Goal: Information Seeking & Learning: Check status

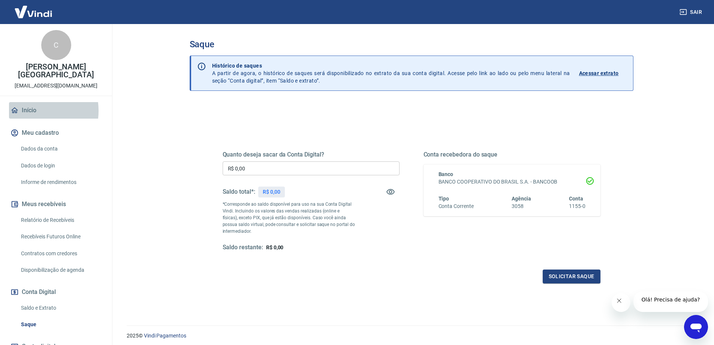
click at [31, 103] on link "Início" at bounding box center [56, 110] width 94 height 16
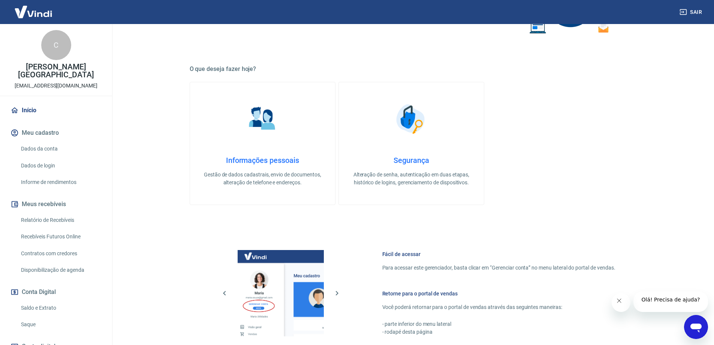
scroll to position [112, 0]
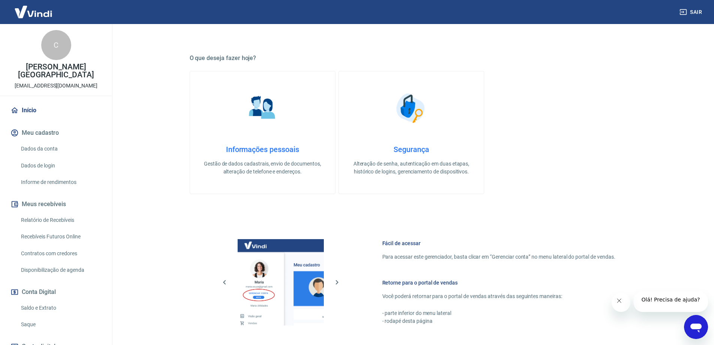
click at [703, 324] on icon "Abrir janela de mensagens" at bounding box center [695, 326] width 13 height 13
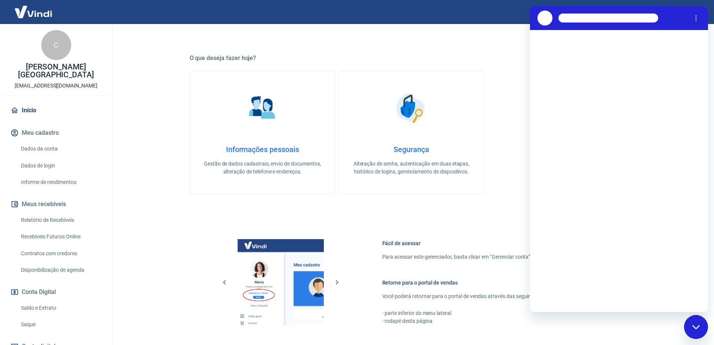
scroll to position [0, 0]
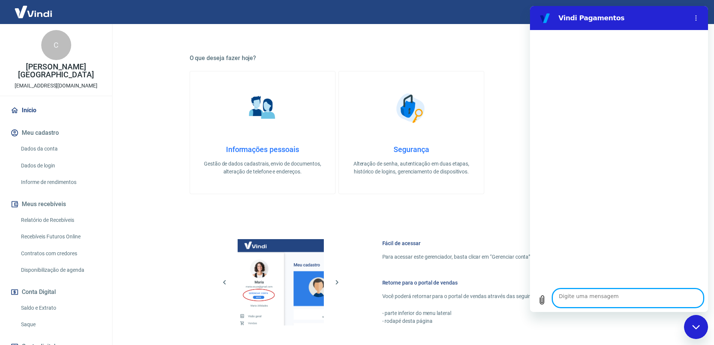
type textarea "O"
type textarea "x"
type textarea "OI"
type textarea "x"
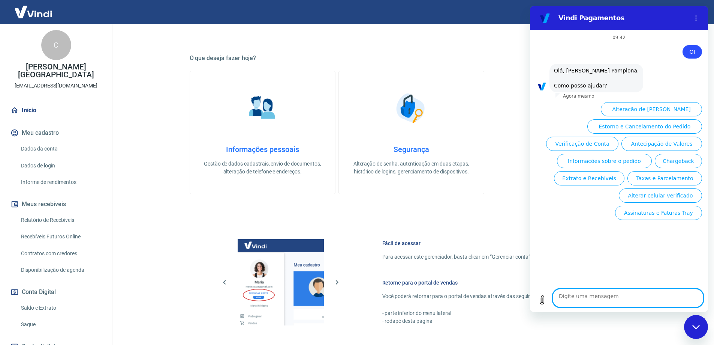
scroll to position [35, 0]
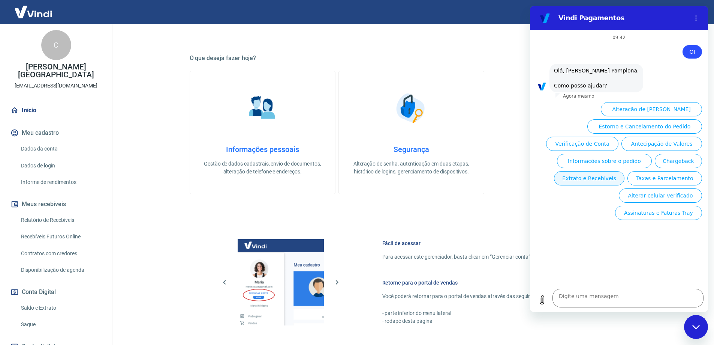
click at [625, 185] on button "Extrato e Recebíveis" at bounding box center [589, 178] width 70 height 14
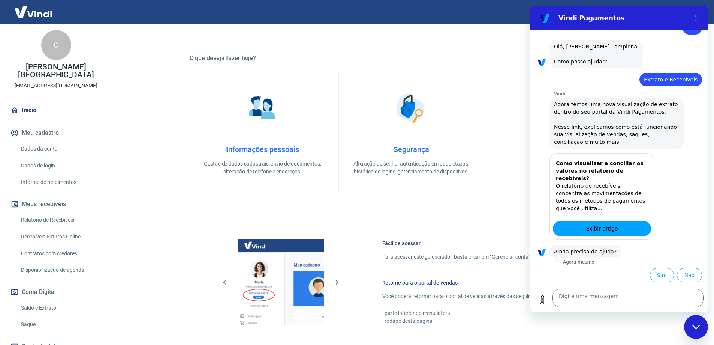
scroll to position [111, 0]
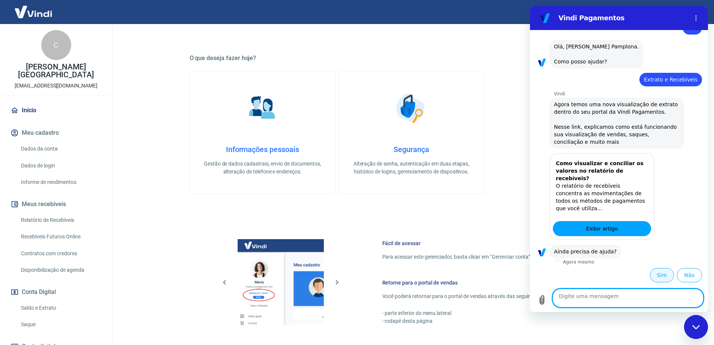
click at [656, 273] on button "Sim" at bounding box center [662, 275] width 24 height 14
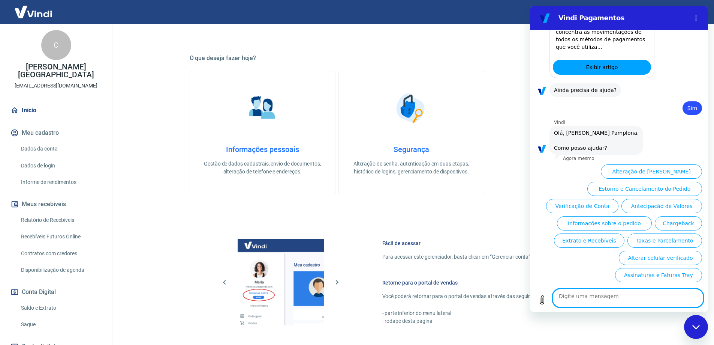
scroll to position [354, 0]
click at [654, 273] on button "Assinaturas e Faturas Tray" at bounding box center [658, 275] width 87 height 14
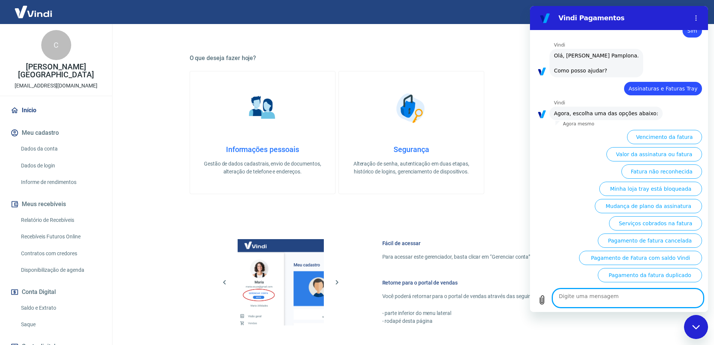
scroll to position [416, 0]
click at [646, 181] on button "Minha loja tray está bloqueada" at bounding box center [650, 188] width 103 height 14
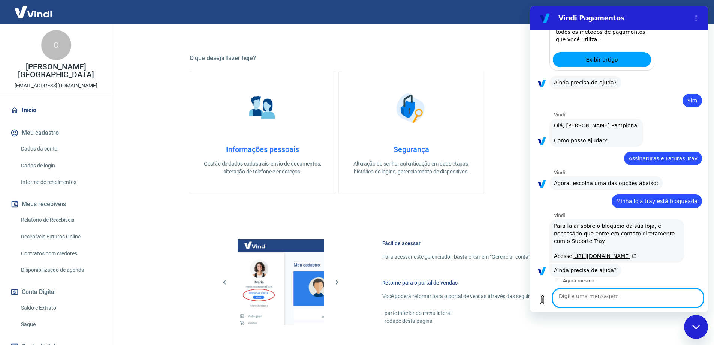
scroll to position [420, 0]
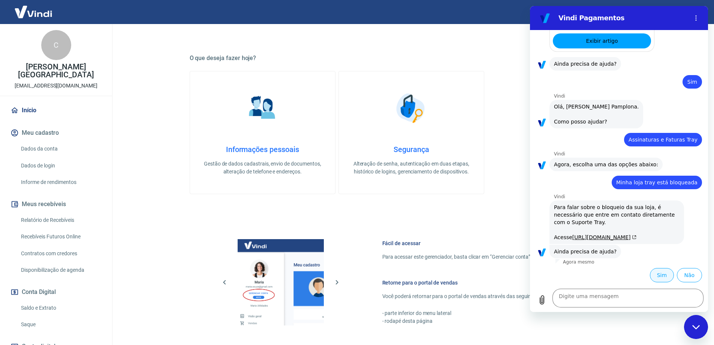
click at [654, 268] on button "Sim" at bounding box center [662, 275] width 24 height 14
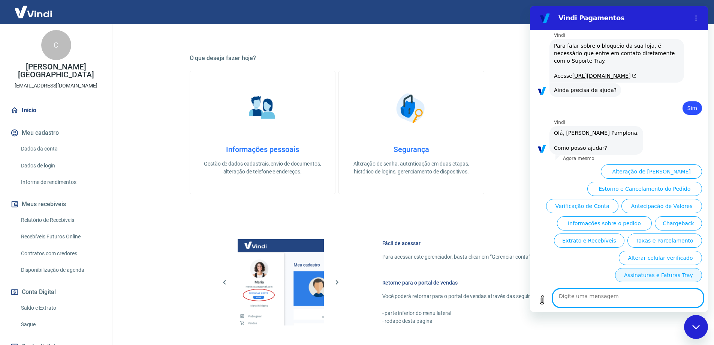
scroll to position [663, 0]
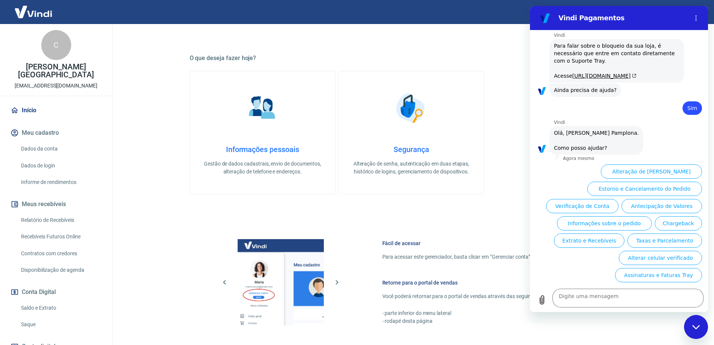
drag, startPoint x: 643, startPoint y: 97, endPoint x: 576, endPoint y: 157, distance: 90.3
click at [576, 161] on ul "Alteração de Dados Cadastrais Estorno e Cancelamento do Pedido Verificação de C…" at bounding box center [619, 221] width 166 height 121
type textarea "x"
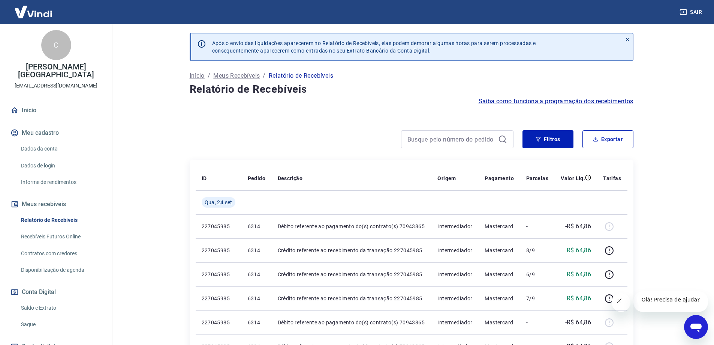
click at [29, 14] on img at bounding box center [33, 11] width 49 height 23
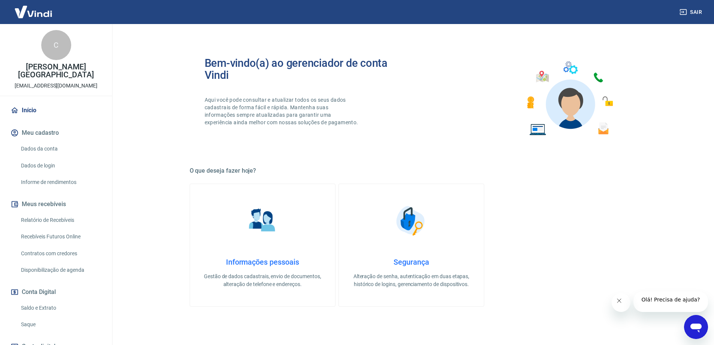
click at [277, 15] on div "Sair" at bounding box center [357, 12] width 714 height 24
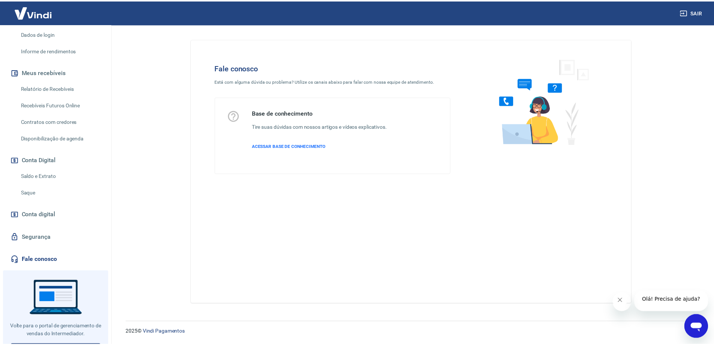
scroll to position [138, 0]
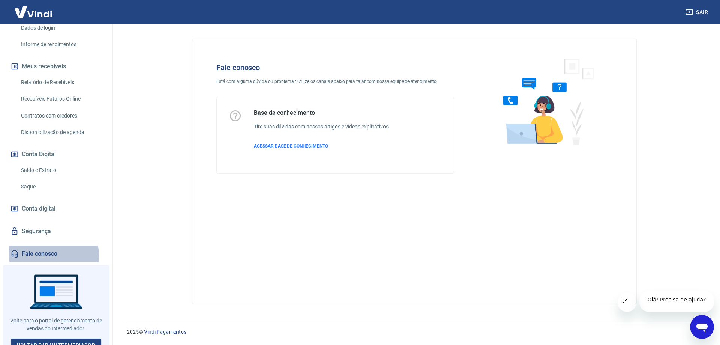
click at [44, 247] on link "Fale conosco" at bounding box center [56, 253] width 94 height 16
click at [33, 15] on img at bounding box center [33, 11] width 49 height 23
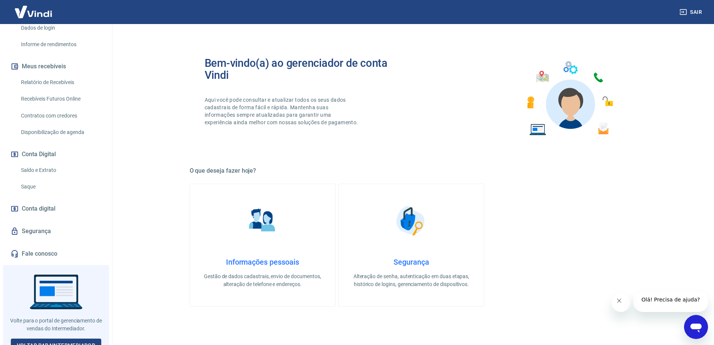
click at [190, 50] on div "Bem-vindo(a) ao gerenciador de conta Vindi Aqui você pode consultar e atualizar…" at bounding box center [412, 98] width 444 height 107
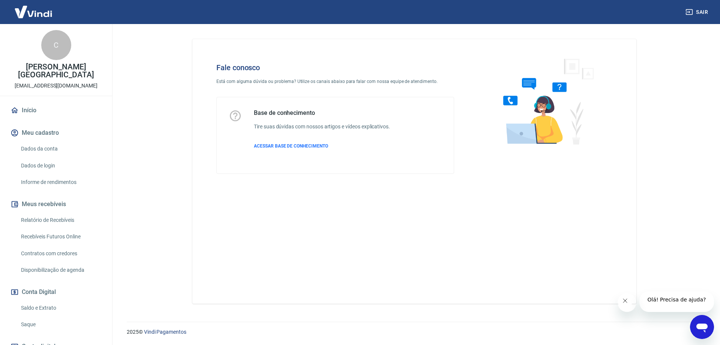
click at [700, 322] on icon "Abrir janela de mensagens" at bounding box center [701, 326] width 13 height 13
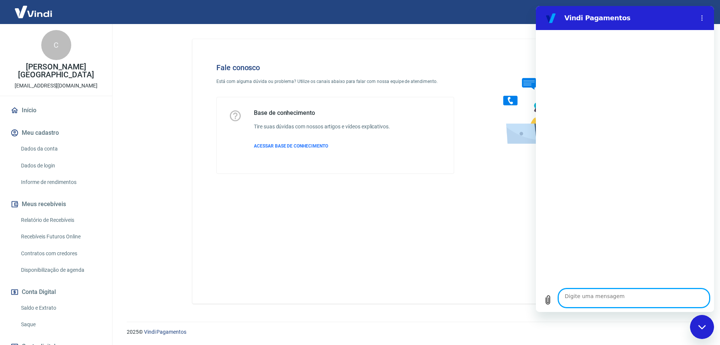
type textarea "o"
type textarea "x"
type textarea "oi"
type textarea "x"
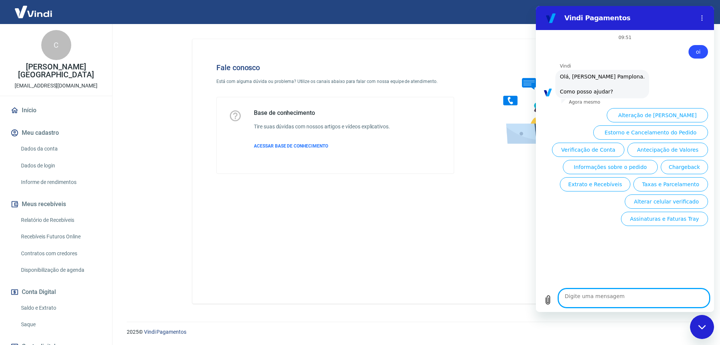
scroll to position [43, 0]
type textarea "x"
type textarea "f"
type textarea "x"
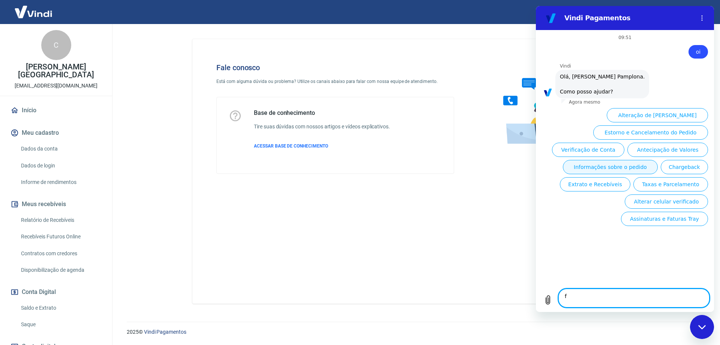
type textarea "fa"
type textarea "x"
type textarea "fal"
type textarea "x"
type textarea "fala"
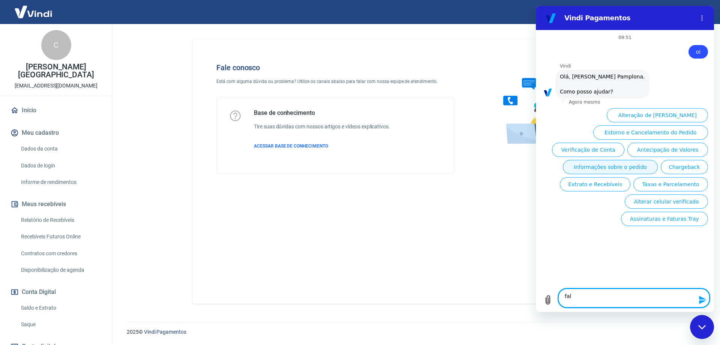
type textarea "x"
type textarea "falar"
type textarea "x"
type textarea "falar"
type textarea "x"
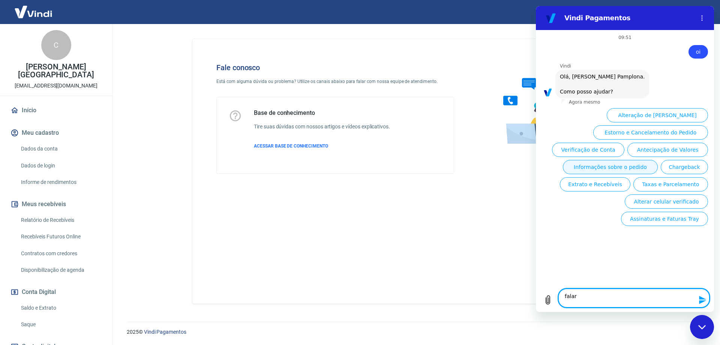
type textarea "falar c"
type textarea "x"
type textarea "falar co"
type textarea "x"
type textarea "falar com"
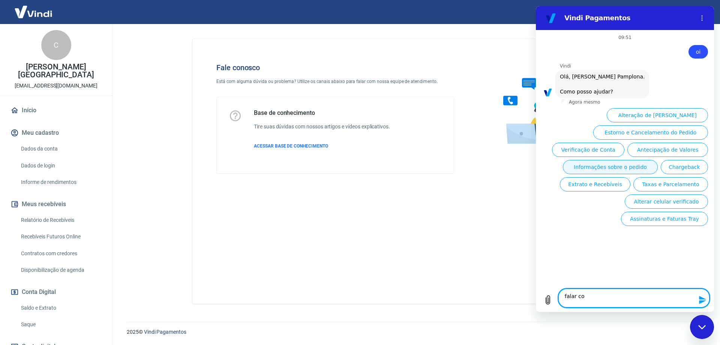
type textarea "x"
type textarea "falar com"
type textarea "x"
type textarea "falar com e"
type textarea "x"
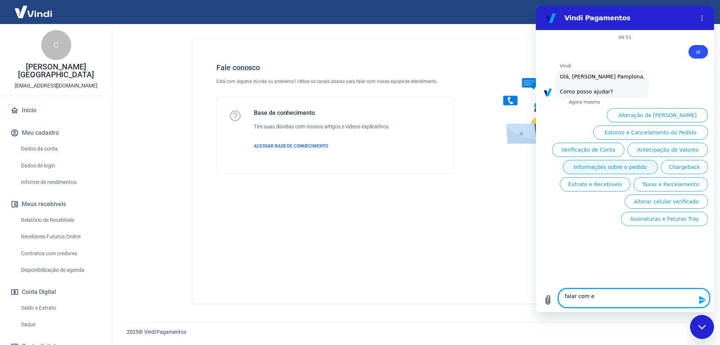
type textarea "falar com es"
type textarea "x"
type textarea "falar com esp"
type textarea "x"
type textarea "falar com espe"
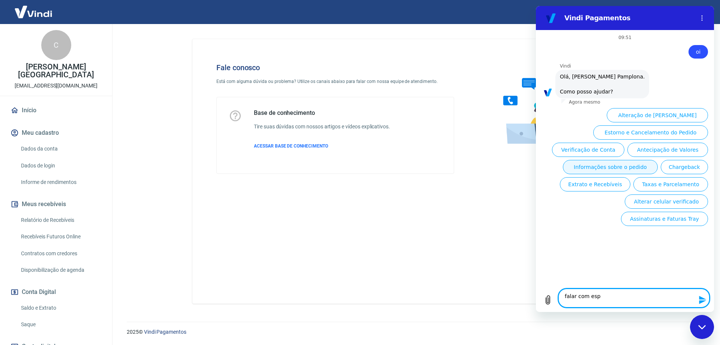
type textarea "x"
type textarea "falar com espec"
type textarea "x"
type textarea "falar com especi"
type textarea "x"
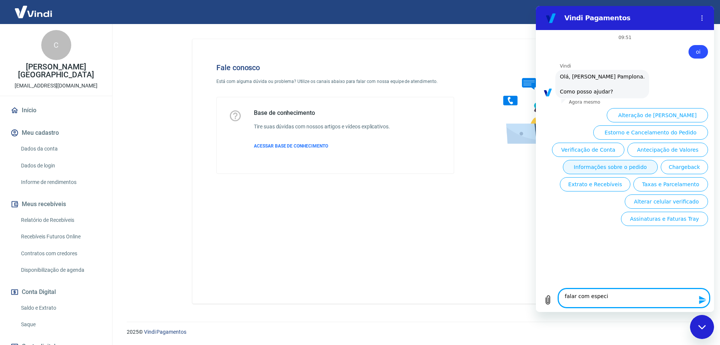
type textarea "falar com especia"
type textarea "x"
type textarea "falar com especial"
type textarea "x"
type textarea "falar com especiali"
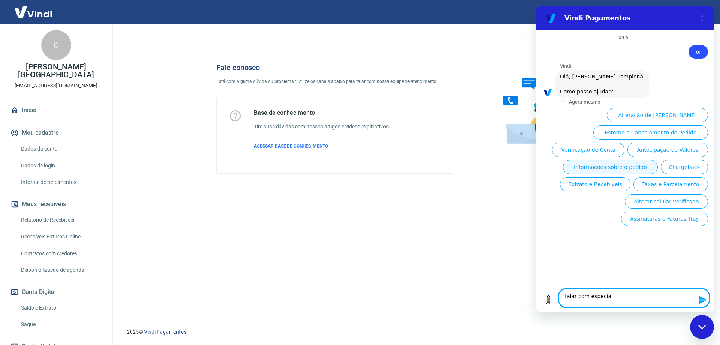
type textarea "x"
type textarea "falar com especialis"
type textarea "x"
type textarea "falar com especialist"
type textarea "x"
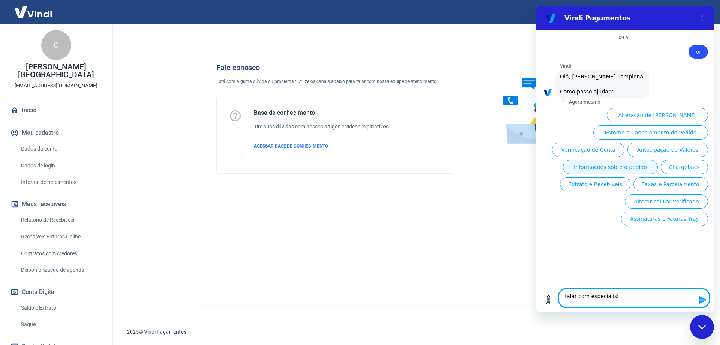
type textarea "falar com especialista"
type textarea "x"
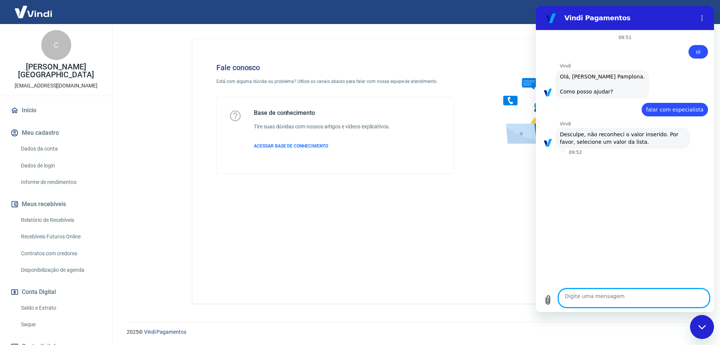
type textarea "x"
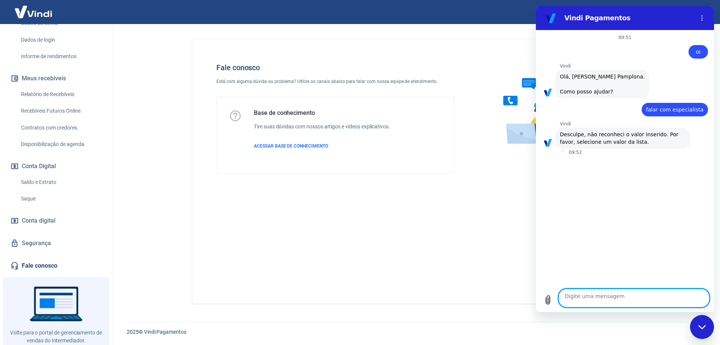
scroll to position [138, 0]
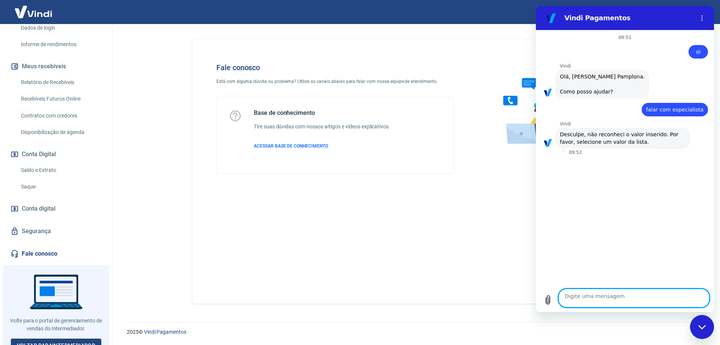
type textarea "p"
type textarea "x"
type textarea "pr"
type textarea "x"
type textarea "pre"
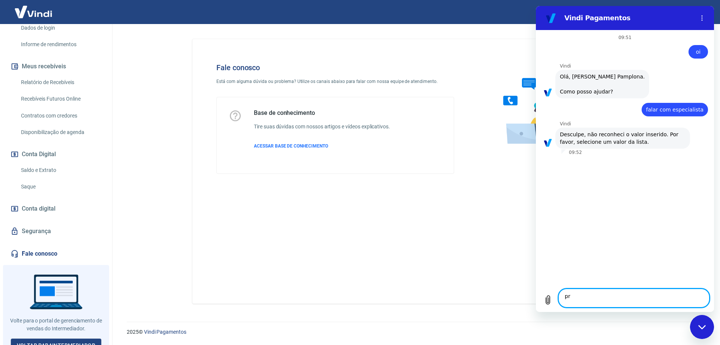
type textarea "x"
type textarea "prec"
type textarea "x"
type textarea "preci"
type textarea "x"
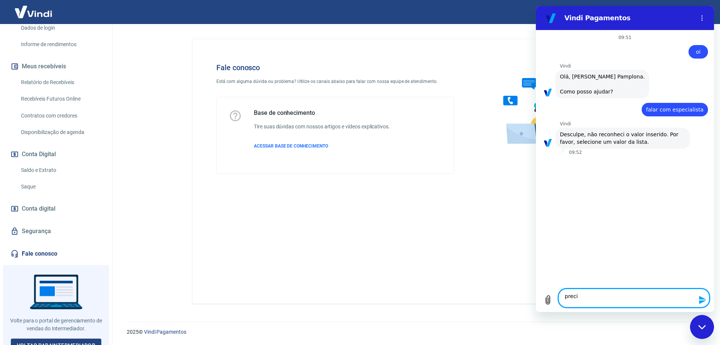
type textarea "precis"
type textarea "x"
type textarea "preciso"
type textarea "x"
type textarea "preciso"
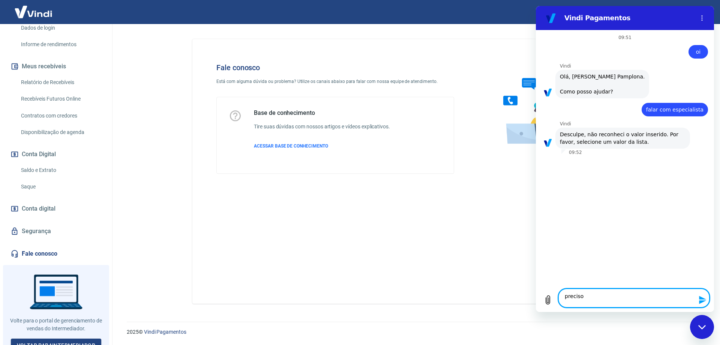
type textarea "x"
type textarea "preciso f"
type textarea "x"
type textarea "preciso fa"
type textarea "x"
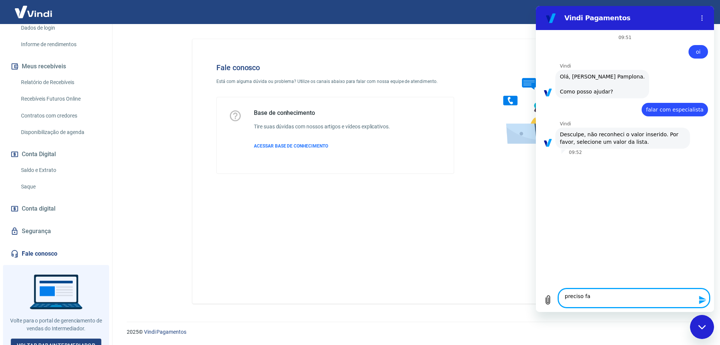
type textarea "preciso fal"
type textarea "x"
type textarea "preciso fala"
type textarea "x"
type textarea "preciso falar"
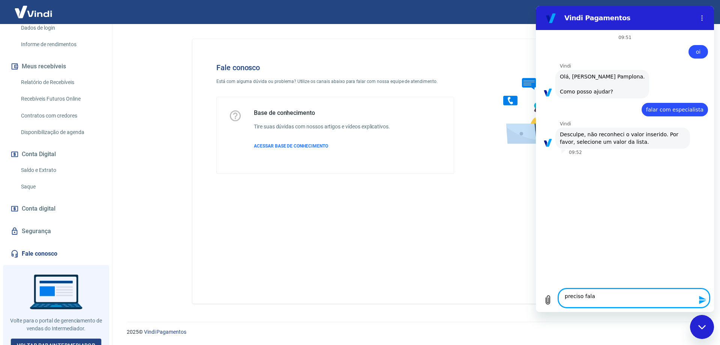
type textarea "x"
type textarea "preciso falar"
type textarea "x"
type textarea "preciso falar c"
type textarea "x"
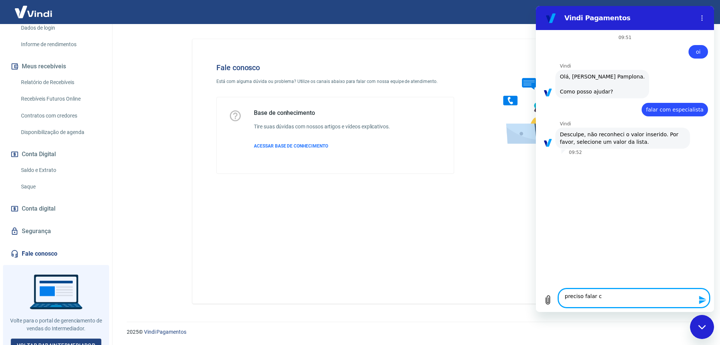
type textarea "preciso falar co"
type textarea "x"
type textarea "preciso falar com"
type textarea "x"
type textarea "preciso falar com"
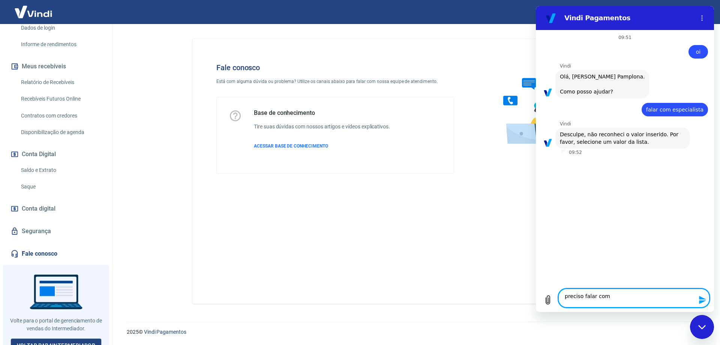
type textarea "x"
type textarea "preciso falar com e"
type textarea "x"
type textarea "preciso falar com es"
type textarea "x"
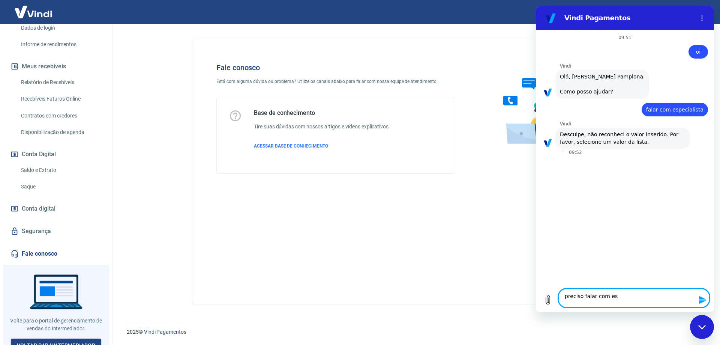
type textarea "preciso falar com esp"
type textarea "x"
type textarea "preciso falar com espe"
type textarea "x"
type textarea "preciso falar com espec"
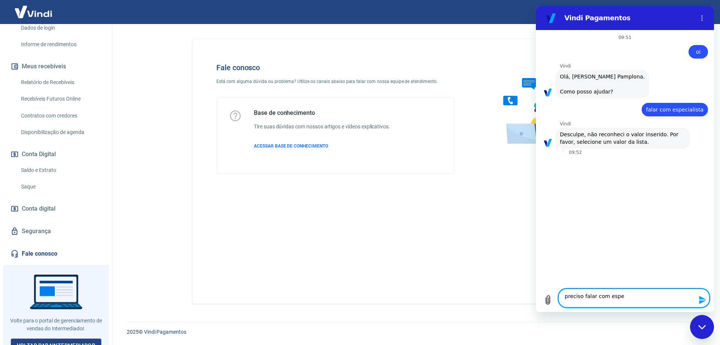
type textarea "x"
type textarea "preciso falar com especi"
type textarea "x"
type textarea "preciso falar com especia"
type textarea "x"
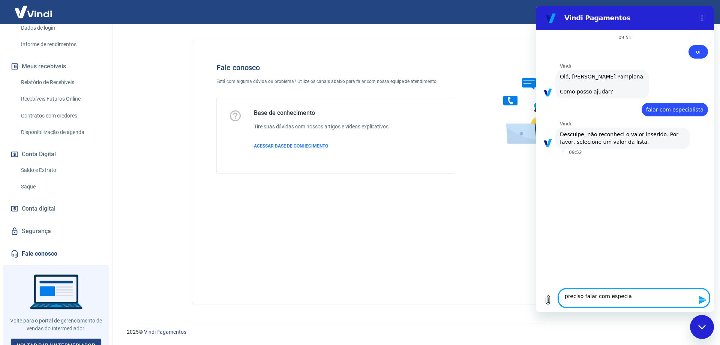
type textarea "preciso falar com especial"
type textarea "x"
type textarea "preciso falar com especiali"
type textarea "x"
type textarea "preciso falar com especialis"
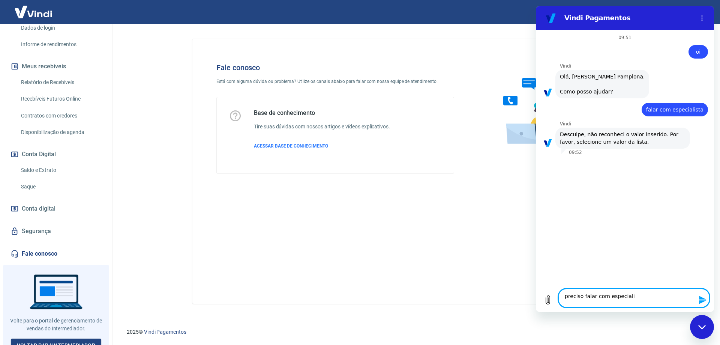
type textarea "x"
type textarea "preciso falar com especialist"
type textarea "x"
type textarea "preciso falar com especialista"
type textarea "x"
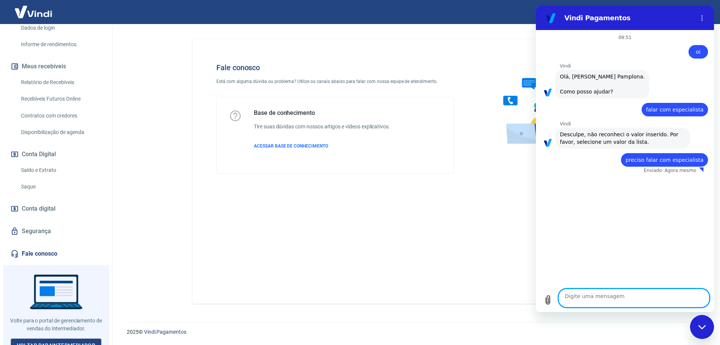
type textarea "x"
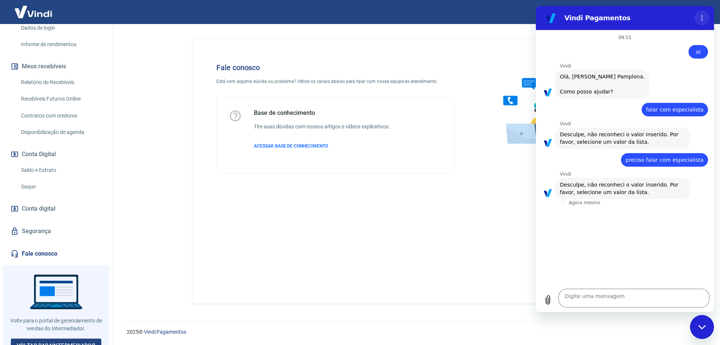
click at [700, 21] on icon "Menu de opções" at bounding box center [702, 18] width 6 height 6
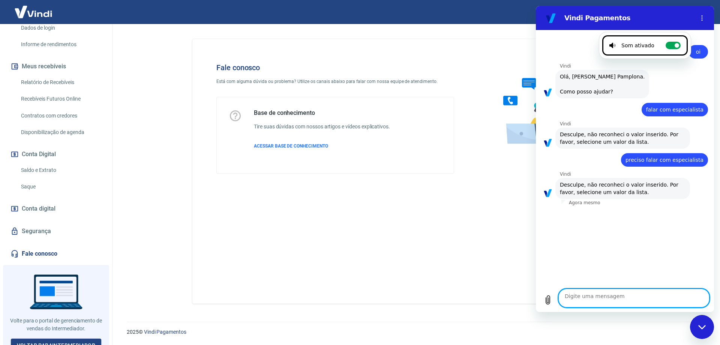
click at [605, 296] on textarea at bounding box center [633, 297] width 151 height 19
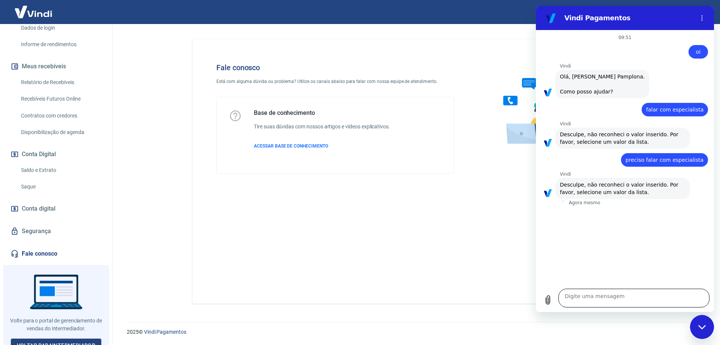
type textarea "x"
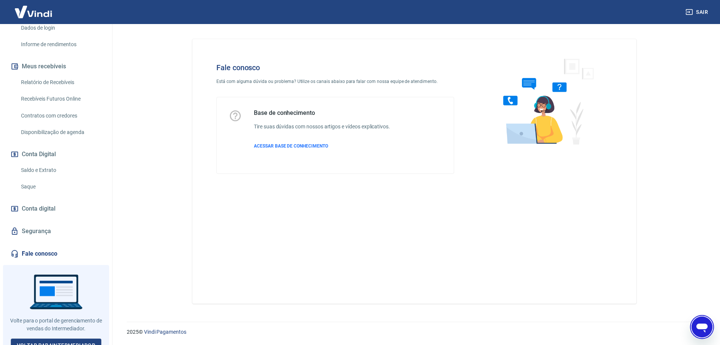
click at [691, 319] on div "2025 © Vindi Pagamentos" at bounding box center [414, 328] width 593 height 32
click at [702, 325] on icon "Abrir janela de mensagens" at bounding box center [701, 327] width 11 height 9
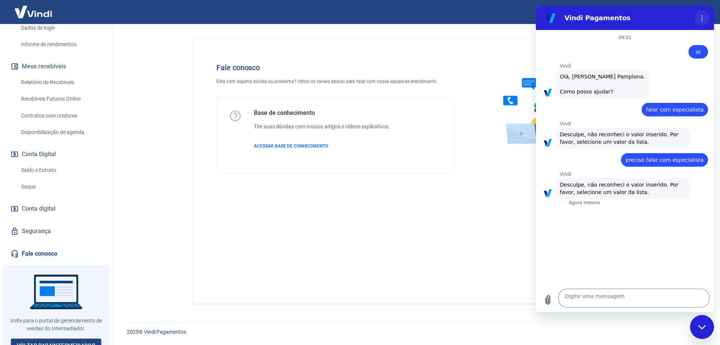
click at [694, 22] on button "Menu de opções" at bounding box center [701, 17] width 15 height 15
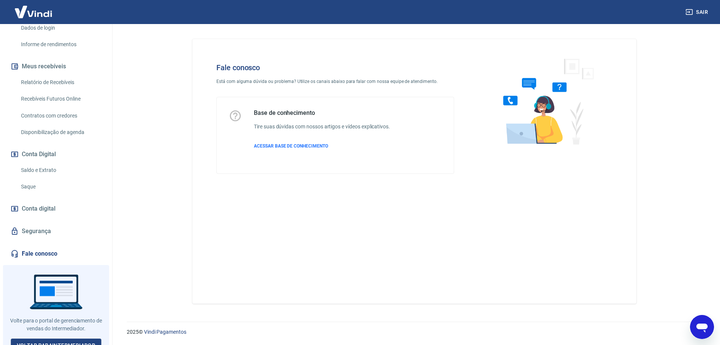
click at [704, 322] on icon "Abrir janela de mensagens" at bounding box center [701, 326] width 13 height 13
type textarea "x"
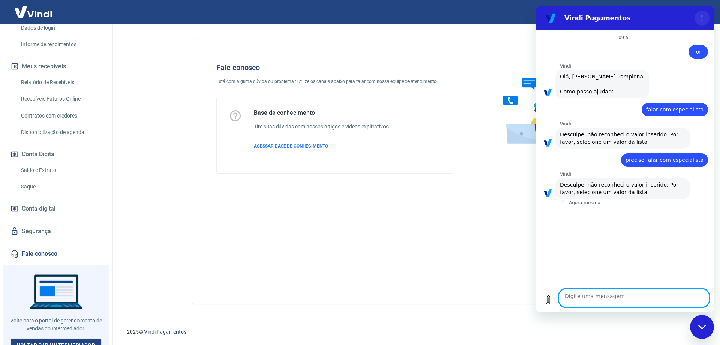
click at [700, 21] on icon "Menu de opções" at bounding box center [702, 18] width 6 height 6
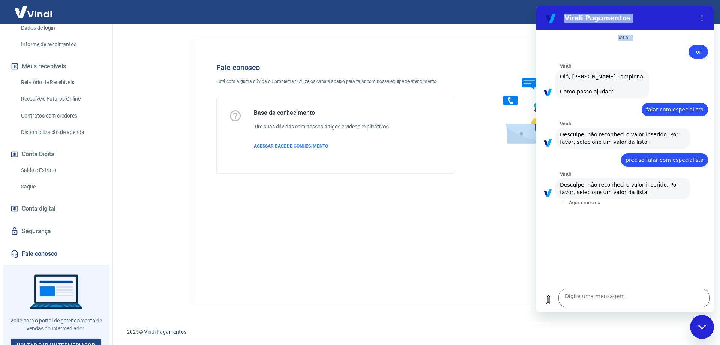
drag, startPoint x: 568, startPoint y: 20, endPoint x: 580, endPoint y: 53, distance: 34.9
click at [580, 53] on div "Vindi Pagamentos 09:51 diz: oi Enviado · 09:51 Vindi Vindi diz: Olá, Claudio Pa…" at bounding box center [625, 159] width 178 height 306
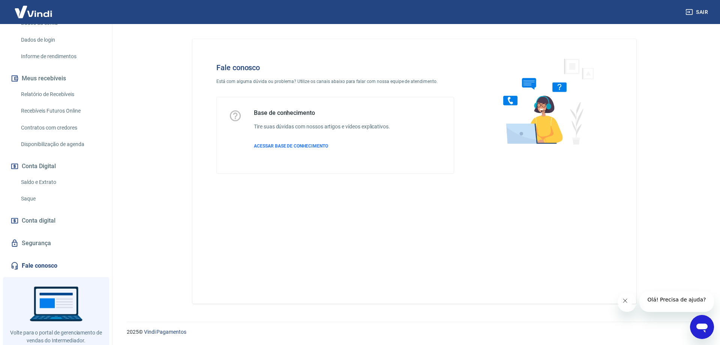
scroll to position [138, 0]
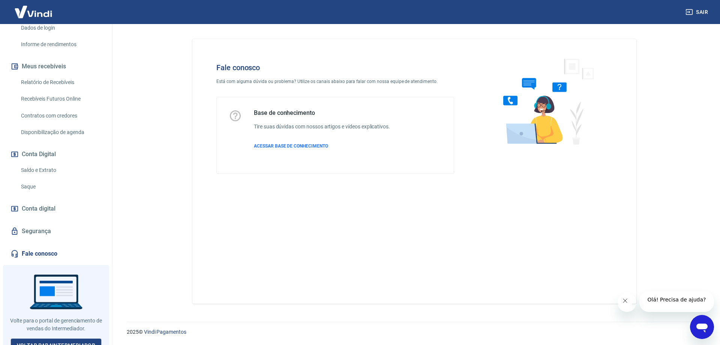
click at [46, 245] on link "Fale conosco" at bounding box center [56, 253] width 94 height 16
click at [291, 144] on span "ACESSAR BASE DE CONHECIMENTO" at bounding box center [291, 145] width 74 height 5
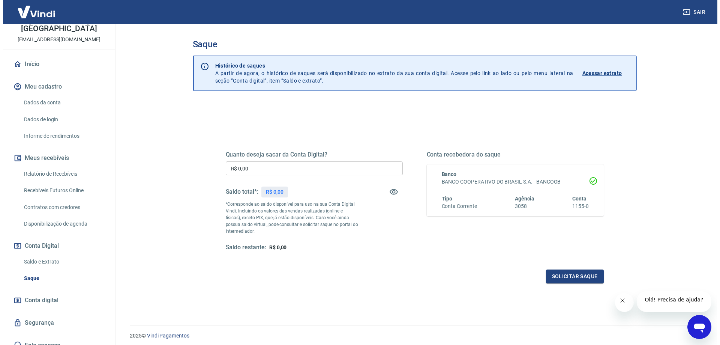
scroll to position [47, 0]
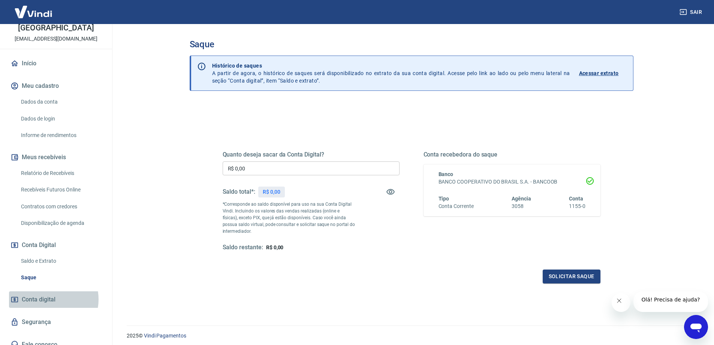
click at [47, 294] on span "Conta digital" at bounding box center [39, 299] width 34 height 10
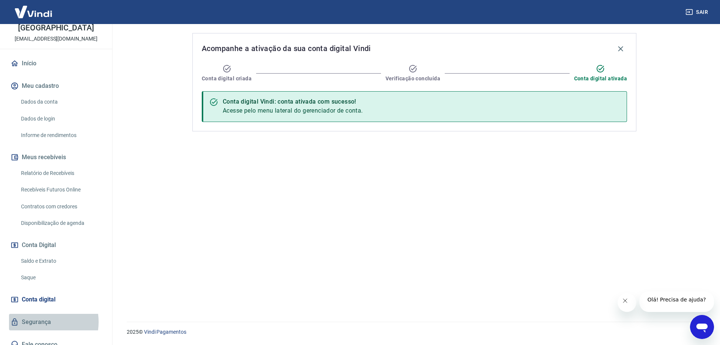
click at [37, 313] on link "Segurança" at bounding box center [56, 321] width 94 height 16
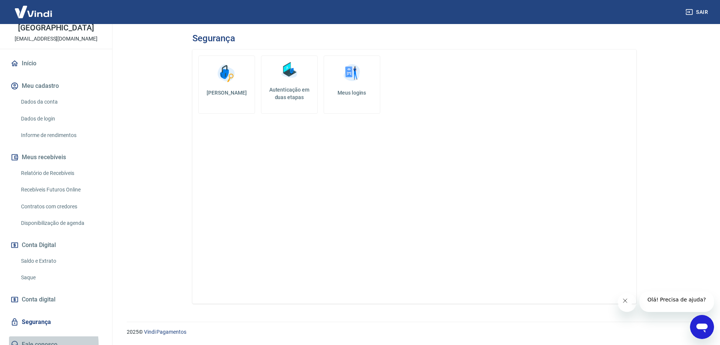
click at [36, 336] on link "Fale conosco" at bounding box center [56, 344] width 94 height 16
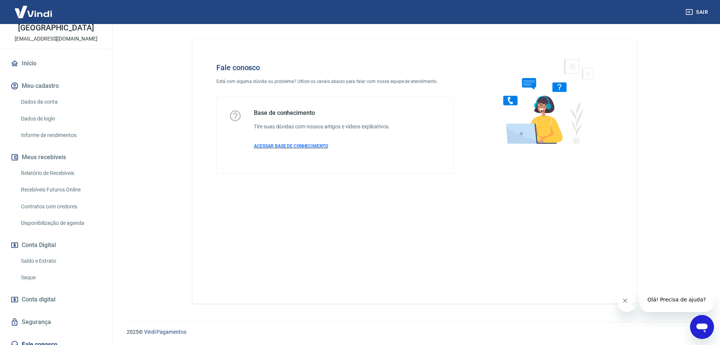
click at [293, 148] on span "ACESSAR BASE DE CONHECIMENTO" at bounding box center [291, 145] width 74 height 5
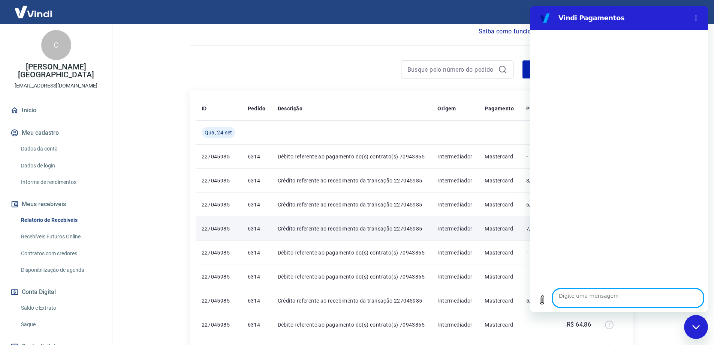
scroll to position [75, 0]
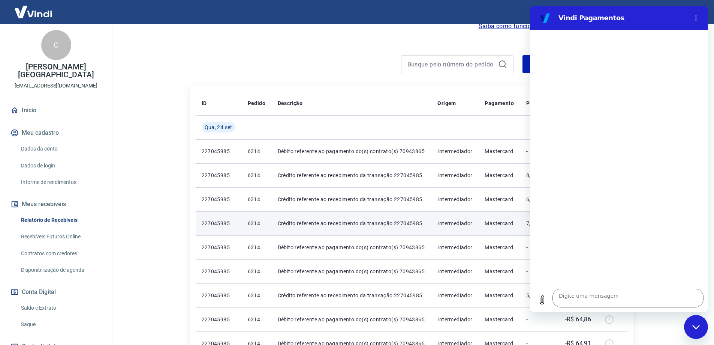
click at [365, 218] on td "Crédito referente ao recebimento da transação 227045985" at bounding box center [352, 223] width 160 height 24
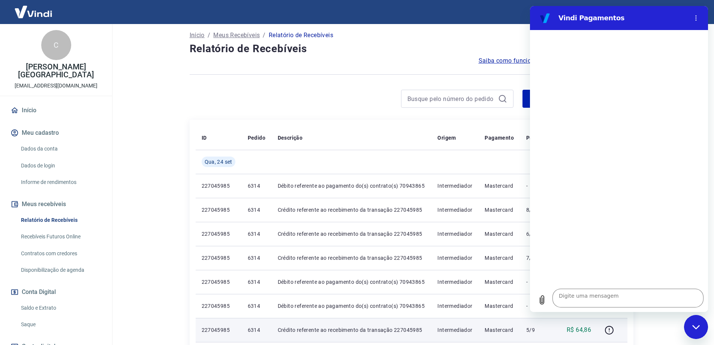
scroll to position [37, 0]
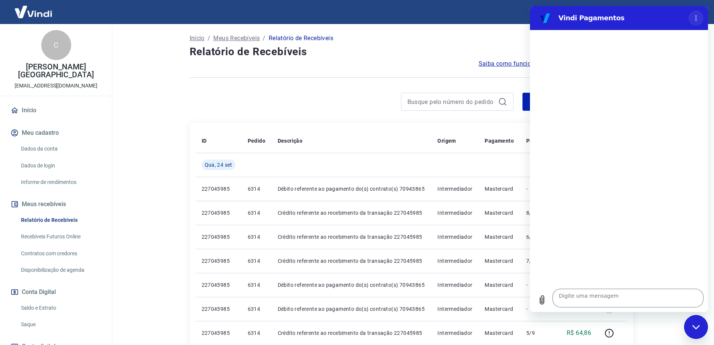
click at [693, 17] on icon "Menu de opções" at bounding box center [696, 18] width 6 height 6
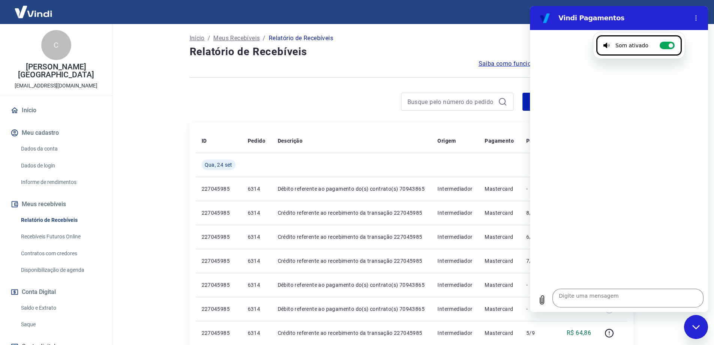
click at [393, 49] on h4 "Relatório de Recebíveis" at bounding box center [412, 51] width 444 height 15
drag, startPoint x: 29, startPoint y: 103, endPoint x: 46, endPoint y: 12, distance: 92.0
click at [30, 103] on link "Início" at bounding box center [56, 110] width 94 height 16
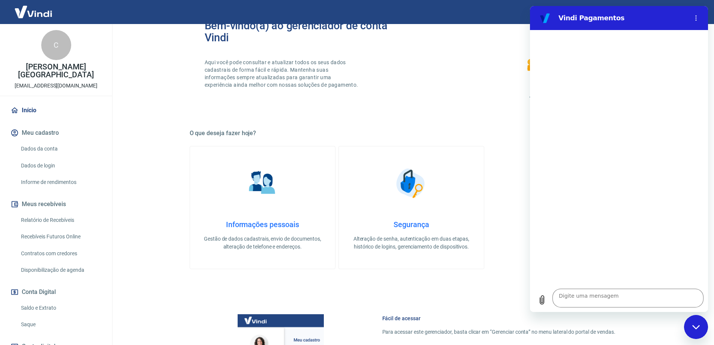
type textarea "x"
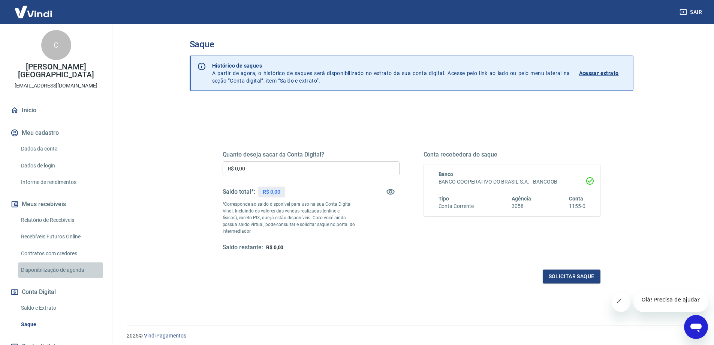
click at [69, 262] on link "Disponibilização de agenda" at bounding box center [60, 269] width 85 height 15
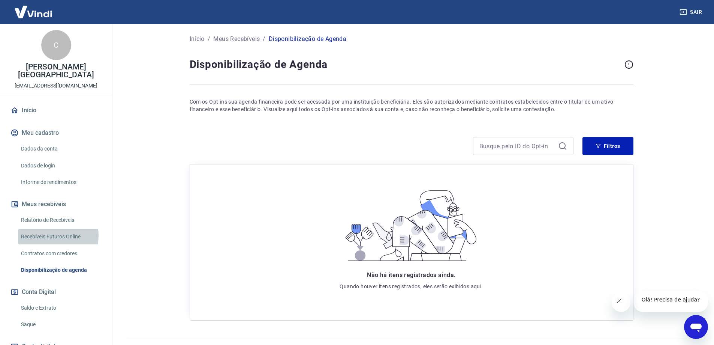
click at [51, 229] on link "Recebíveis Futuros Online" at bounding box center [60, 236] width 85 height 15
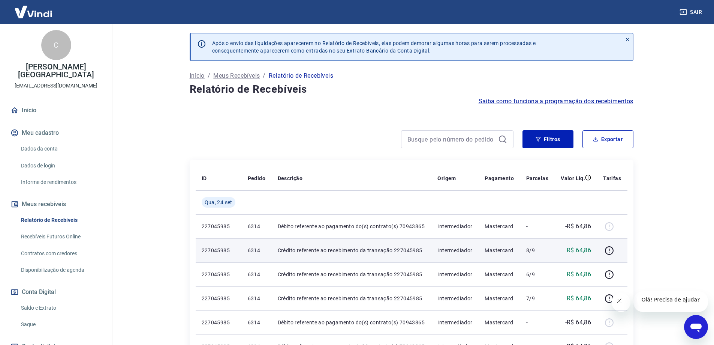
scroll to position [37, 0]
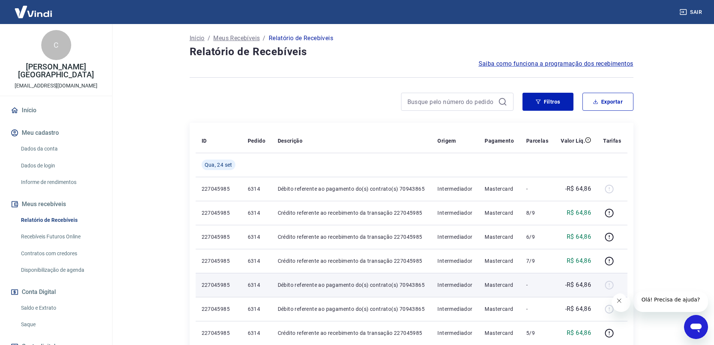
click at [609, 287] on div at bounding box center [612, 285] width 18 height 12
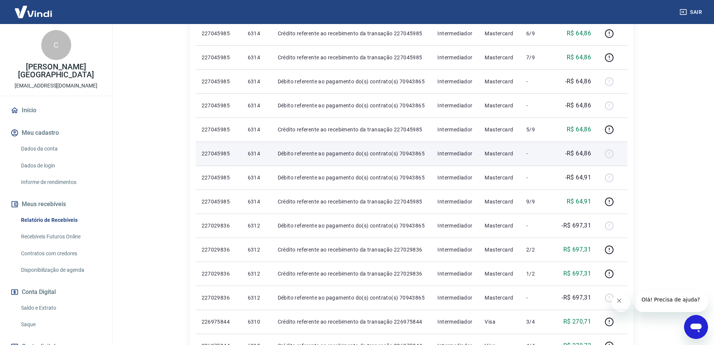
scroll to position [262, 0]
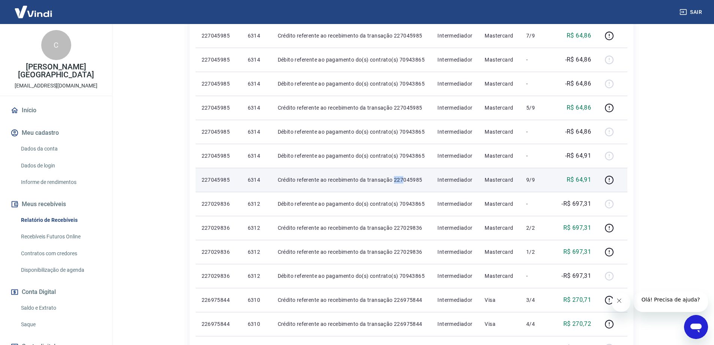
drag, startPoint x: 394, startPoint y: 181, endPoint x: 405, endPoint y: 180, distance: 10.9
click at [405, 180] on p "Crédito referente ao recebimento da transação 227045985" at bounding box center [352, 179] width 148 height 7
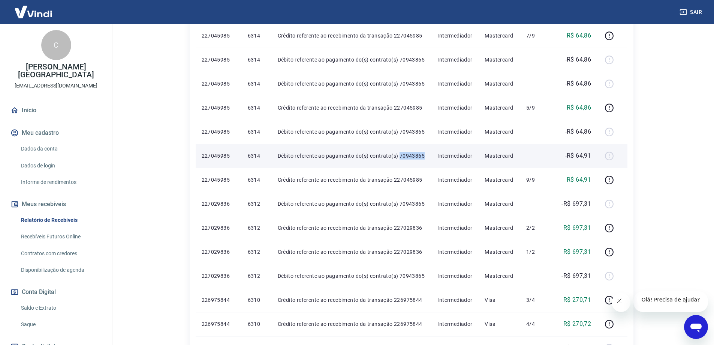
drag, startPoint x: 400, startPoint y: 158, endPoint x: 424, endPoint y: 159, distance: 23.7
click at [424, 159] on p "Débito referente ao pagamento do(s) contrato(s) 70943865" at bounding box center [352, 155] width 148 height 7
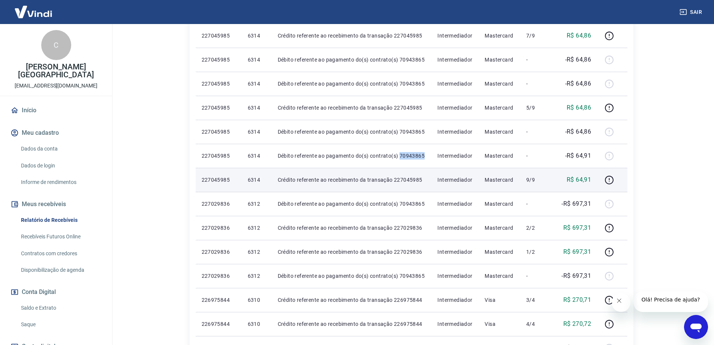
copy p "70943865"
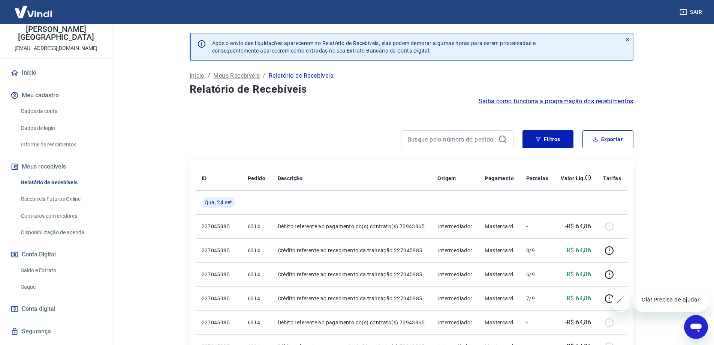
scroll to position [47, 0]
